Goal: Navigation & Orientation: Find specific page/section

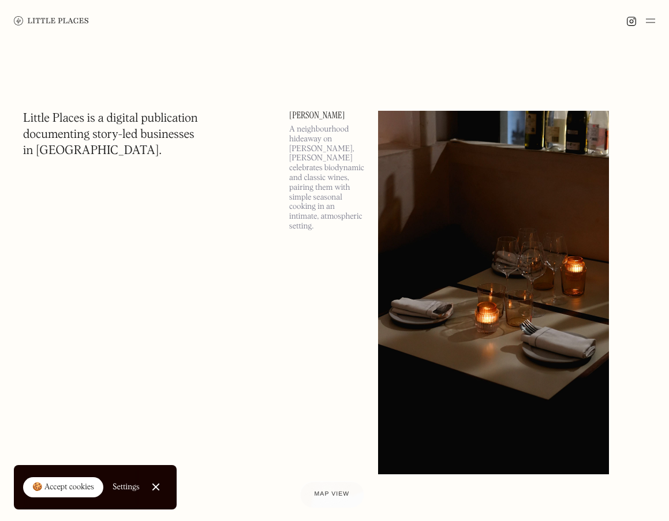
click at [326, 490] on div "Map view" at bounding box center [332, 495] width 35 height 12
click at [396, 197] on img at bounding box center [493, 293] width 231 height 364
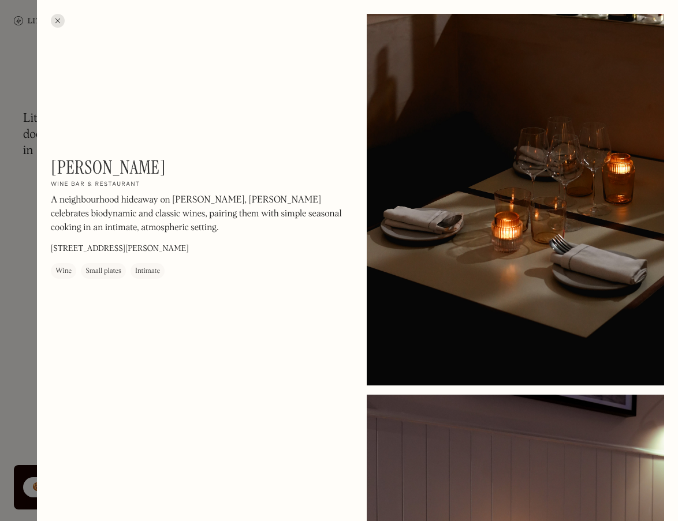
click at [64, 270] on div "Wine" at bounding box center [63, 272] width 16 height 12
click at [58, 20] on div at bounding box center [58, 21] width 14 height 14
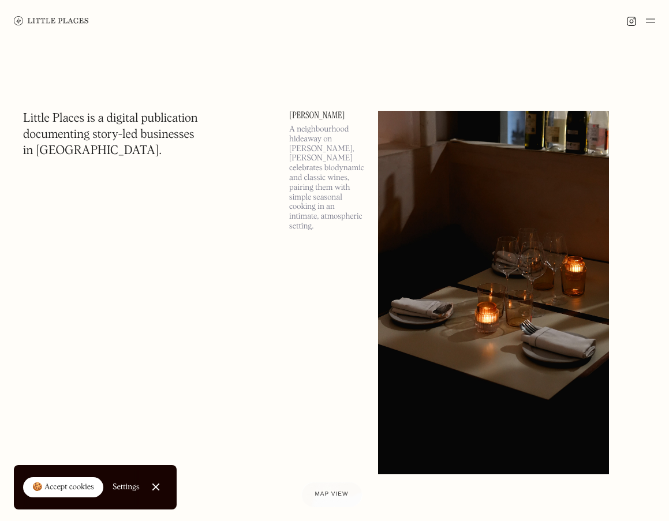
drag, startPoint x: 104, startPoint y: 20, endPoint x: 29, endPoint y: 19, distance: 74.5
click at [29, 18] on div at bounding box center [334, 21] width 669 height 42
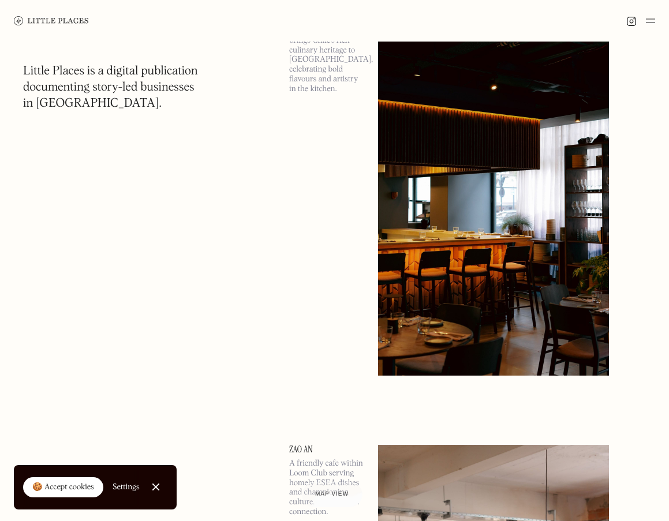
scroll to position [532, 0]
click at [438, 209] on img at bounding box center [493, 194] width 231 height 364
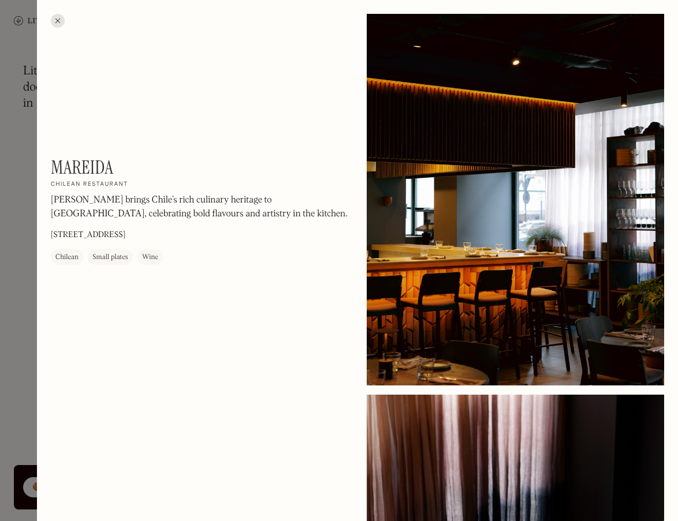
click at [57, 20] on div at bounding box center [58, 21] width 14 height 14
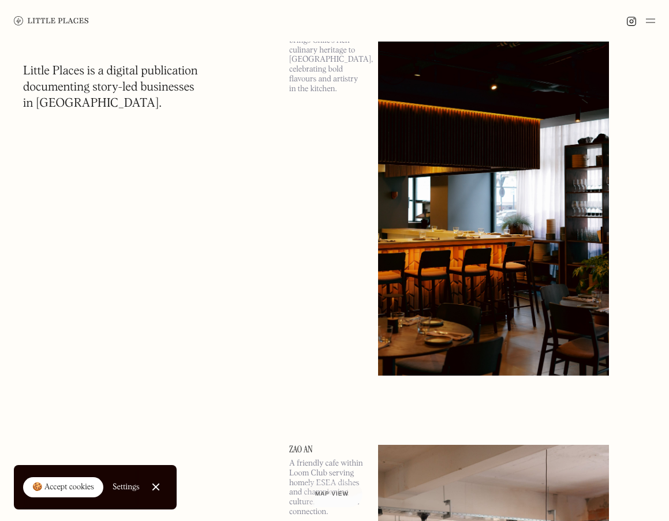
click at [303, 63] on p "Mareida brings Chile’s rich culinary heritage to London, celebrating bold flavo…" at bounding box center [326, 60] width 75 height 68
click at [343, 77] on p "Mareida brings Chile’s rich culinary heritage to London, celebrating bold flavo…" at bounding box center [326, 60] width 75 height 68
click at [467, 180] on img at bounding box center [493, 194] width 231 height 364
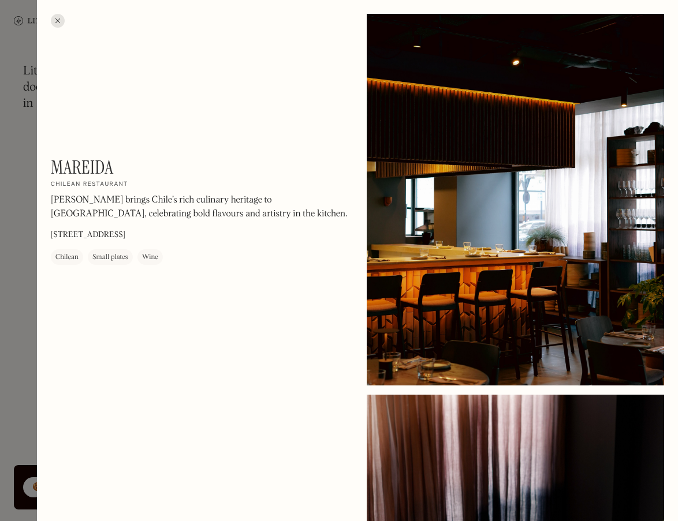
click at [52, 21] on div at bounding box center [58, 21] width 14 height 14
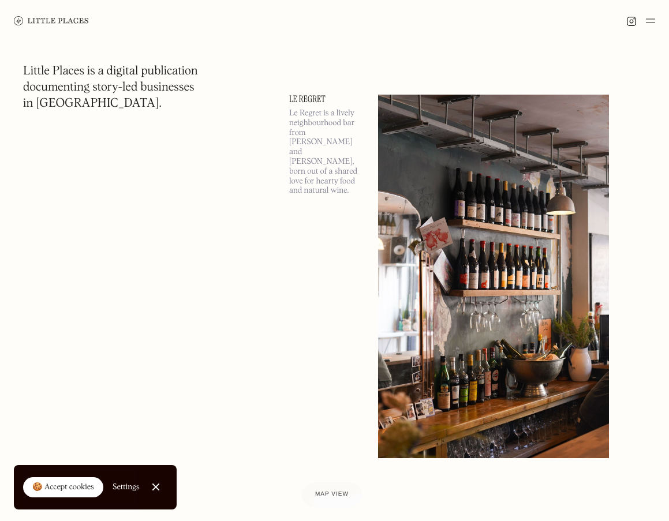
scroll to position [1320, 0]
